Goal: Task Accomplishment & Management: Manage account settings

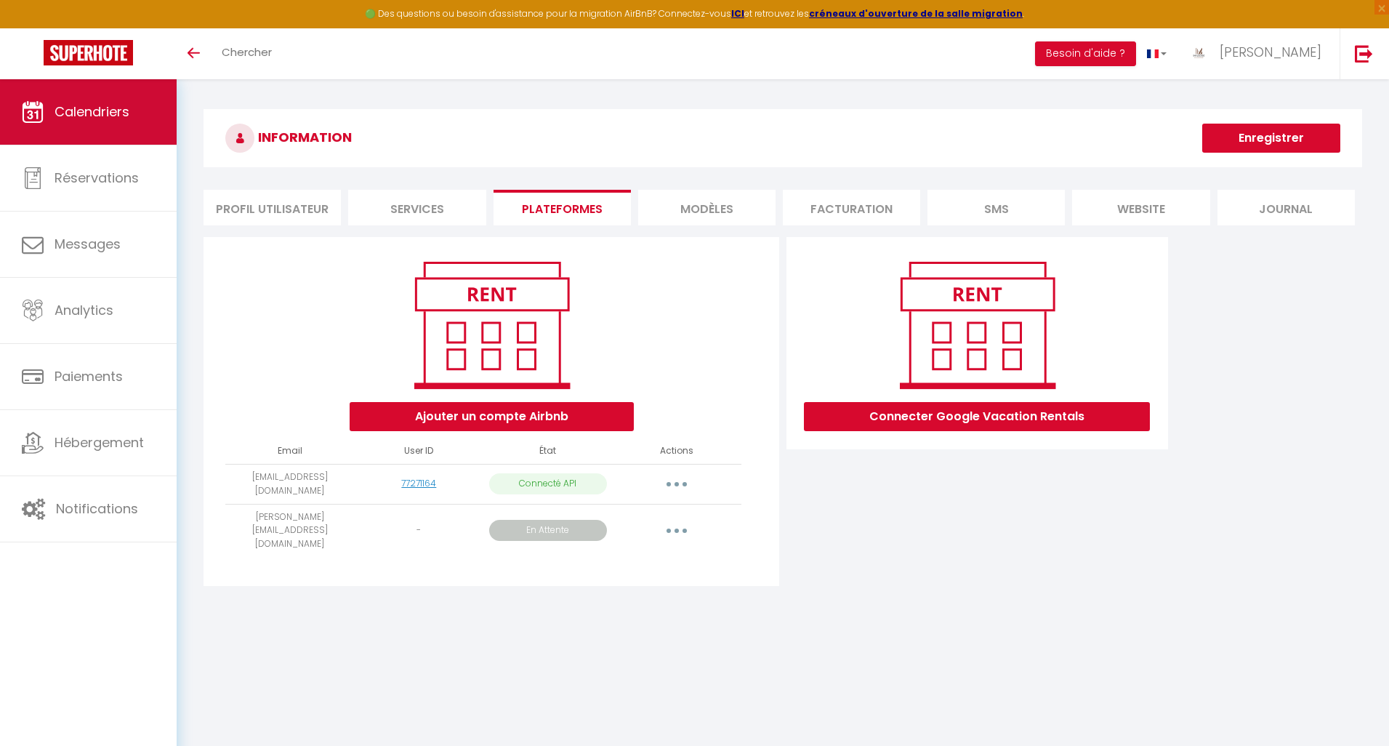
click at [24, 97] on link "Calendriers" at bounding box center [88, 111] width 177 height 65
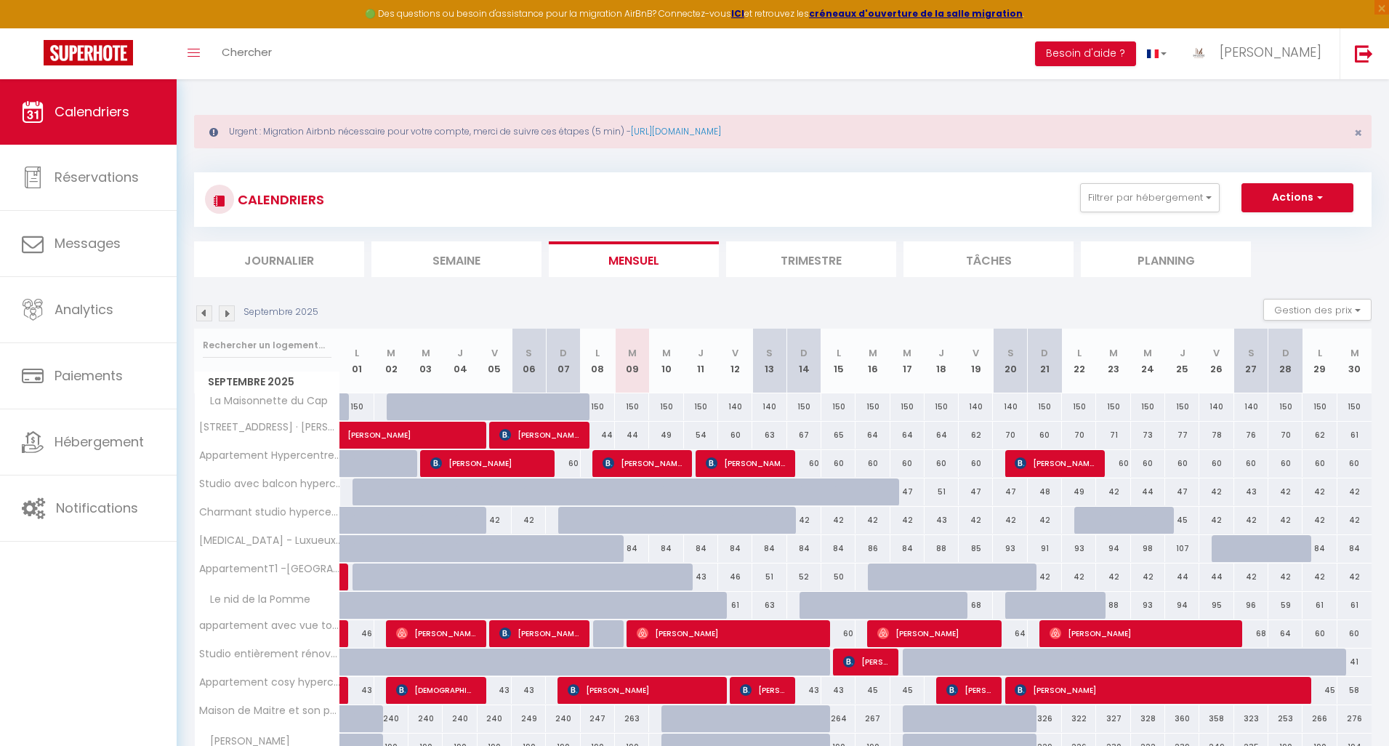
click at [488, 273] on li "Semaine" at bounding box center [456, 259] width 170 height 36
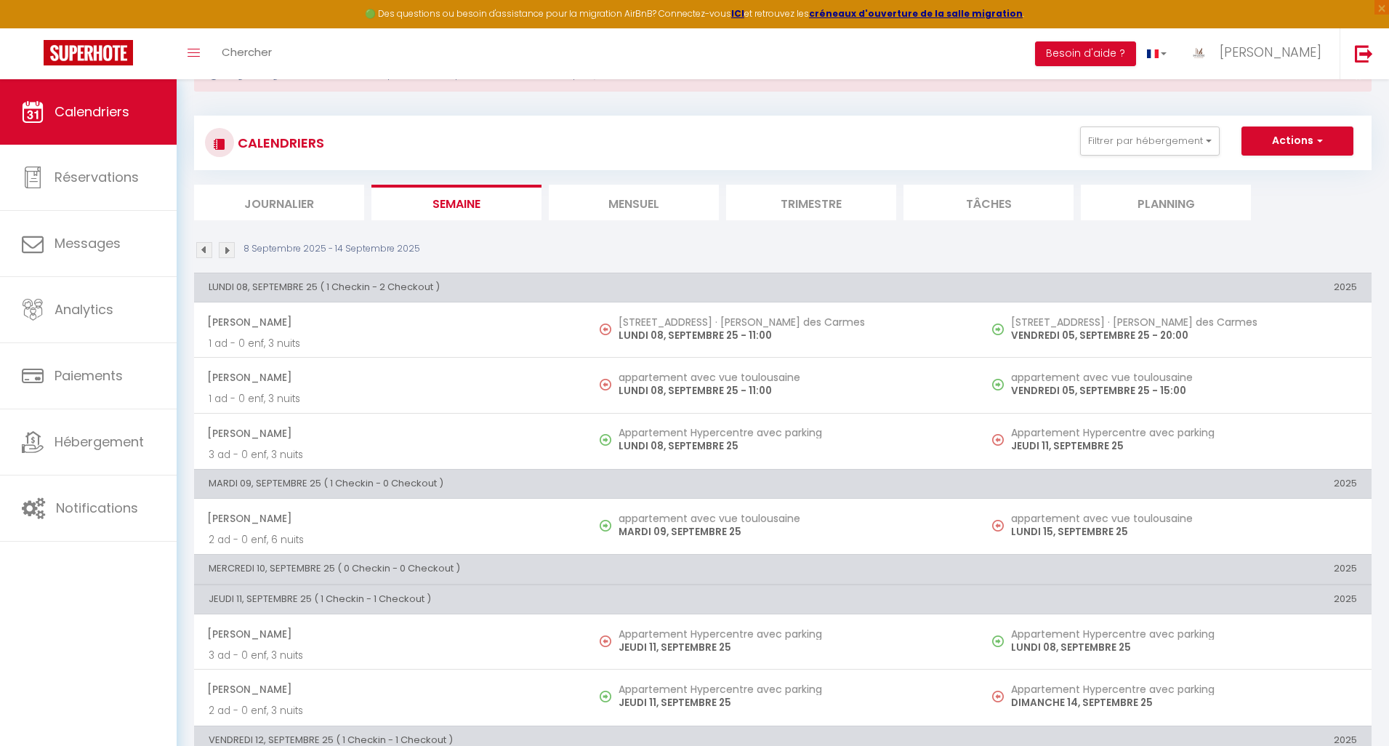
scroll to position [57, 0]
click at [1309, 66] on link "[PERSON_NAME]" at bounding box center [1258, 53] width 162 height 51
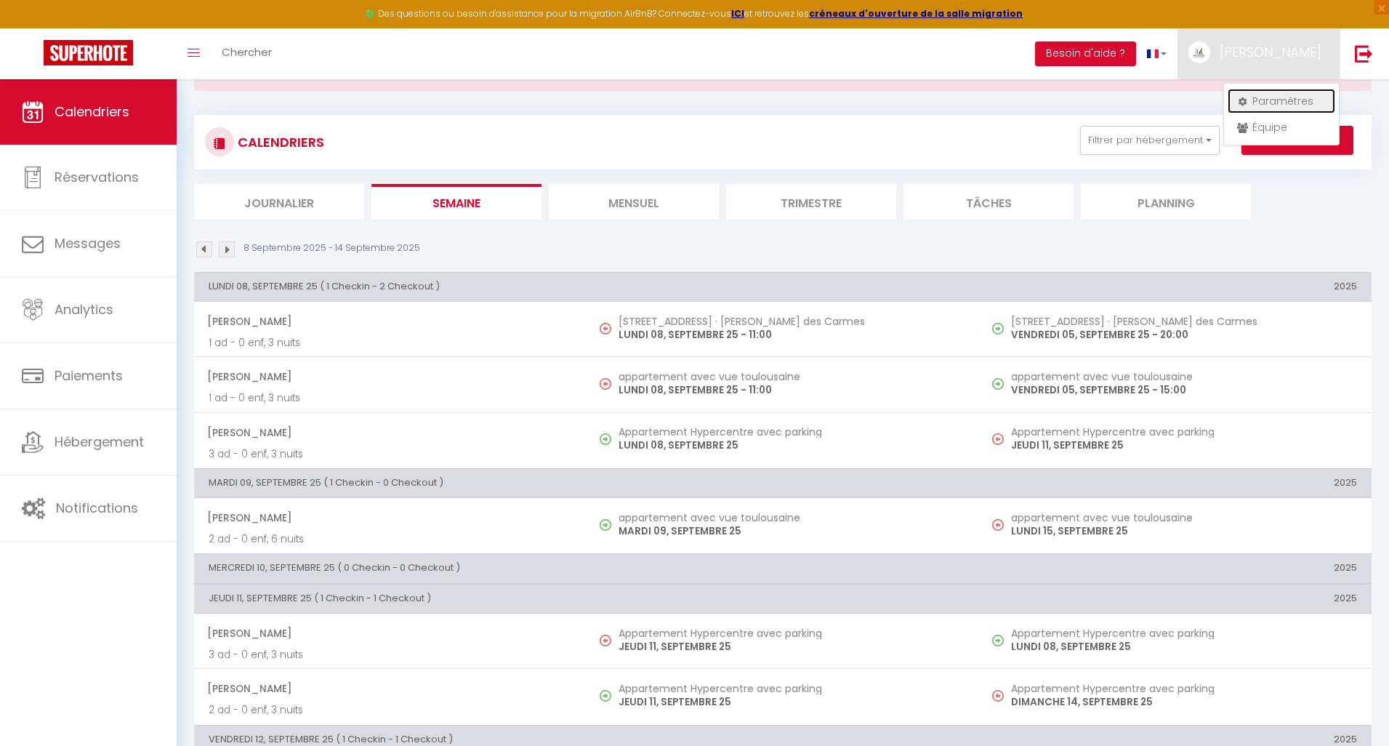
click at [1275, 99] on link "Paramètres" at bounding box center [1281, 101] width 108 height 25
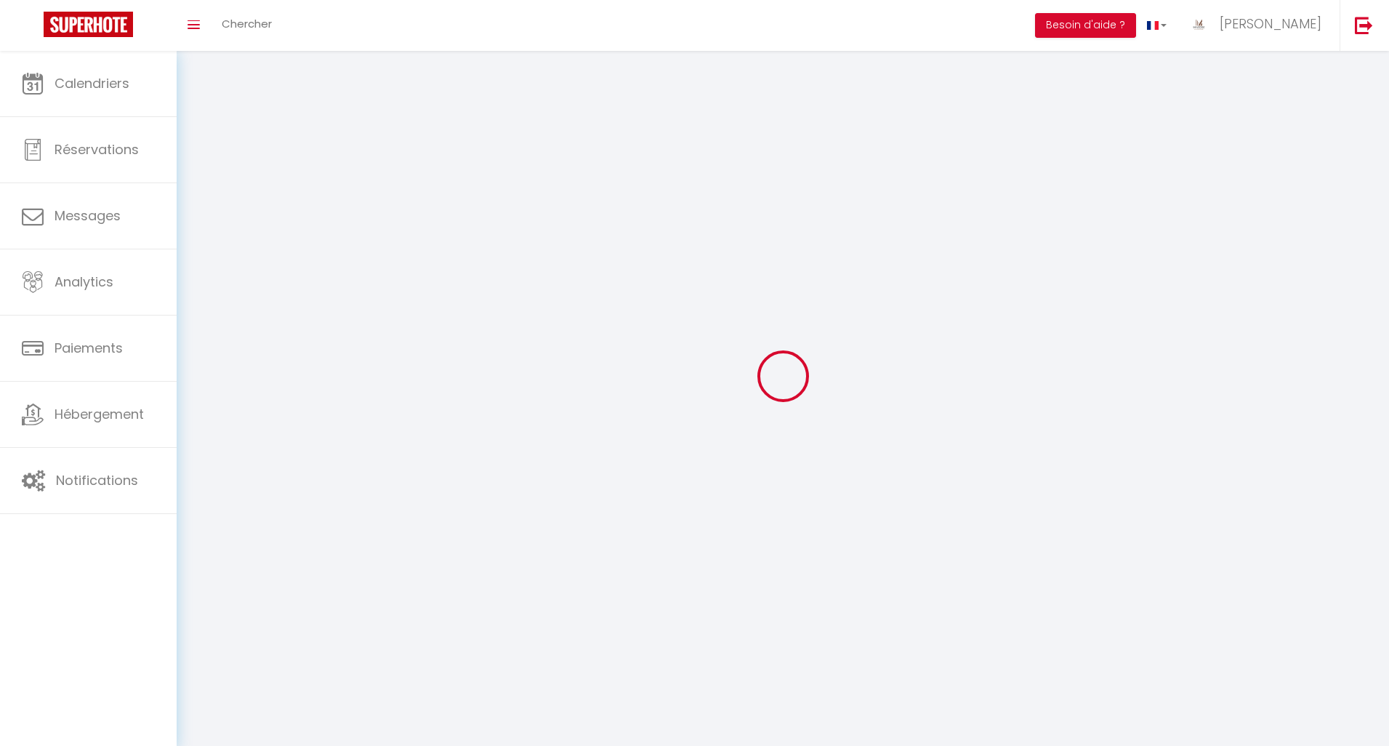
type input "[PERSON_NAME]"
type input "Rey"
type input "0789556243"
type input "[STREET_ADDRESS]"
type input "31000"
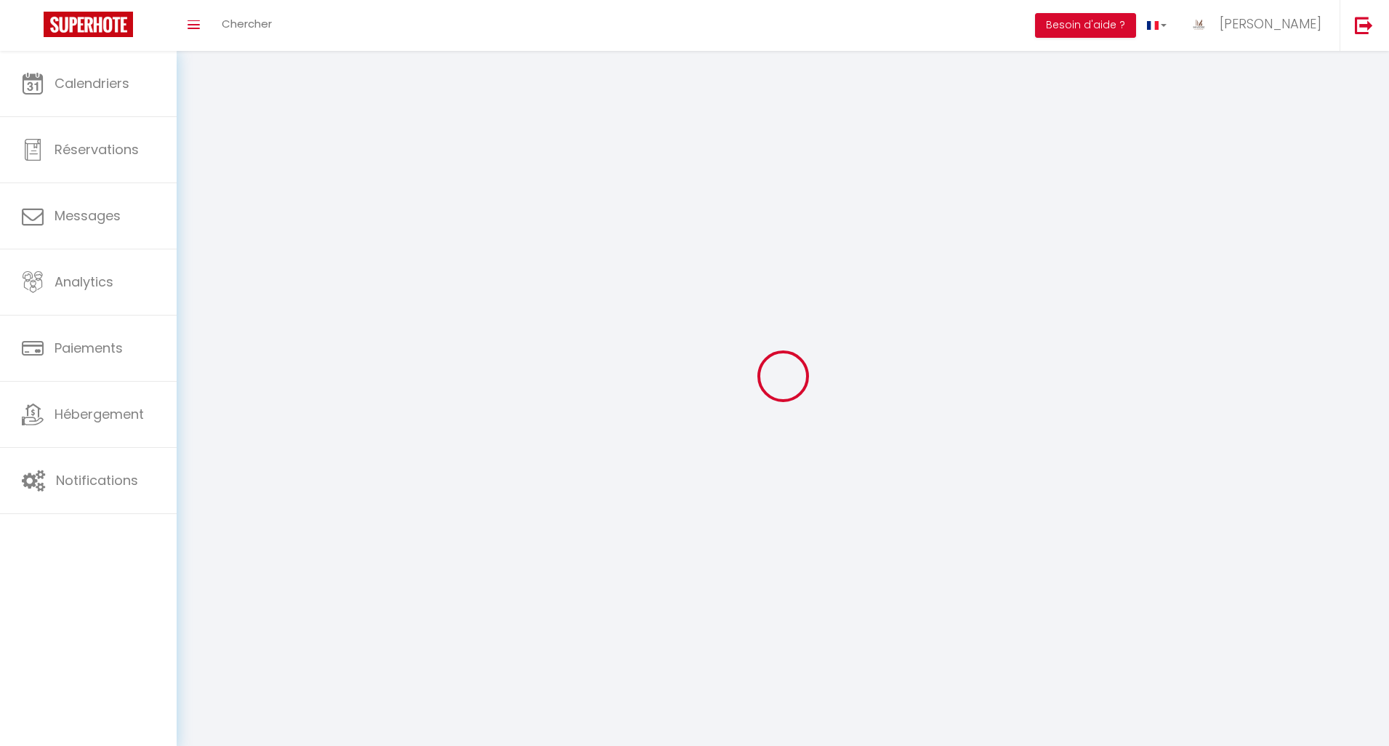
type input "[GEOGRAPHIC_DATA]"
type input "eKClwj8Pcaj9IKEdg5eWsNyRJ"
type input "GOzkv5gueX3IfnlxefcqmG9lX"
type input "[URL][DOMAIN_NAME]"
type input "eKClwj8Pcaj9IKEdg5eWsNyRJ"
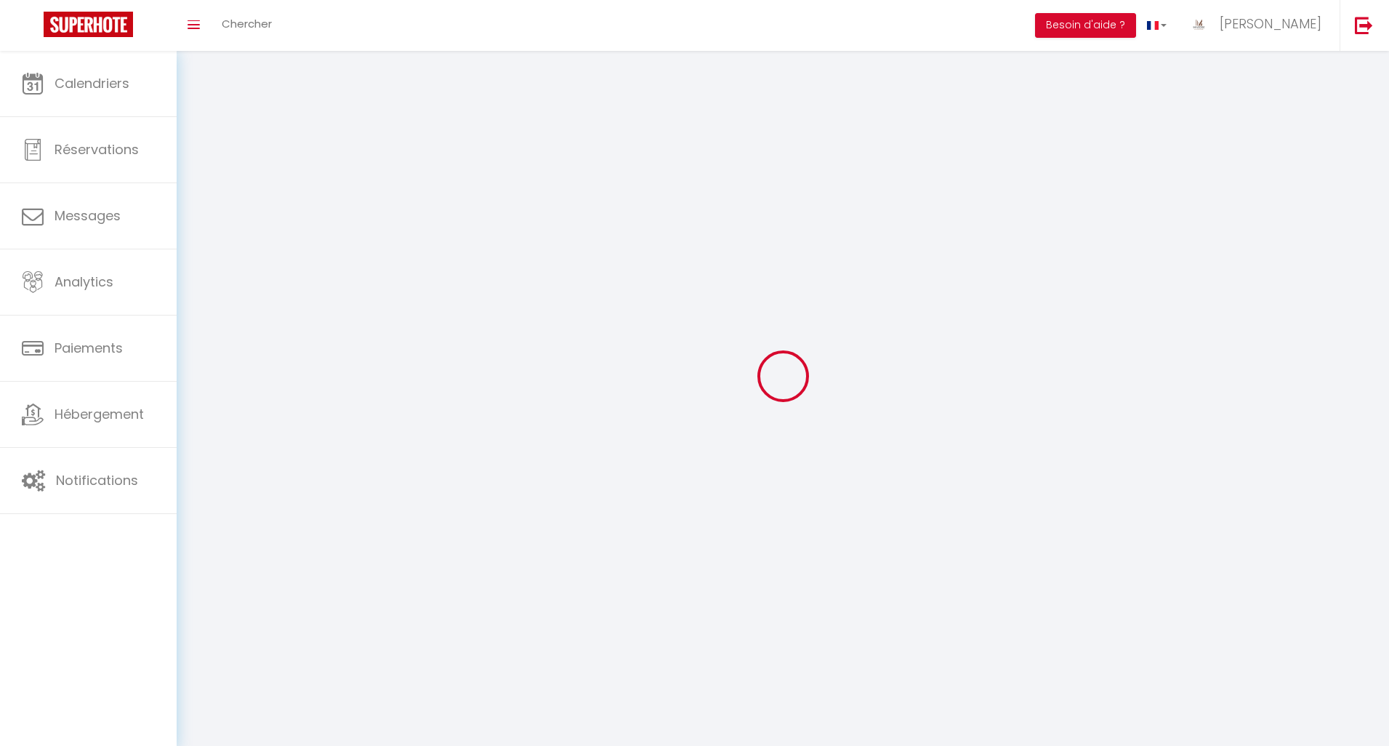
type input "GOzkv5gueX3IfnlxefcqmG9lX"
type input "[URL][DOMAIN_NAME]"
select select "28"
select select "fr"
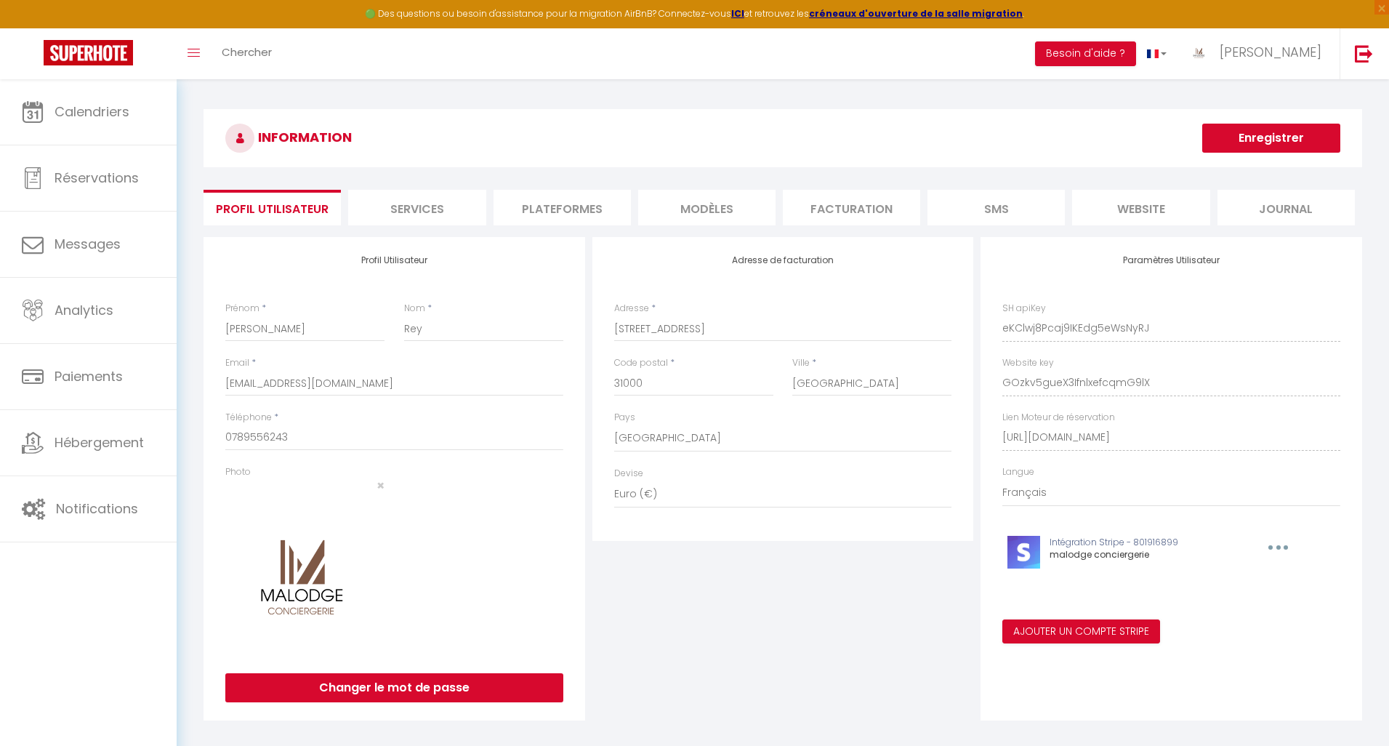
click at [544, 215] on li "Plateformes" at bounding box center [561, 208] width 137 height 36
